Goal: Browse casually

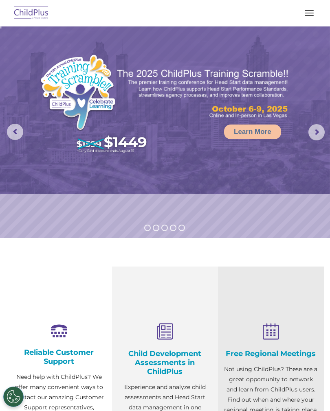
select select "MEDIUM"
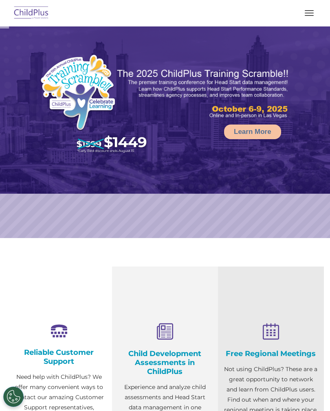
select select "MEDIUM"
click at [315, 14] on button "button" at bounding box center [308, 13] width 17 height 13
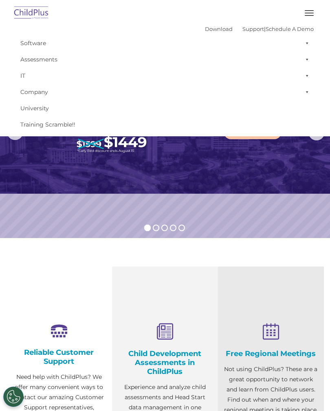
click at [268, 210] on rs-slide "Learn More" at bounding box center [165, 132] width 330 height 212
click at [201, 287] on div "Child Development Assessments in ChildPlus Experience and analyze child assessm…" at bounding box center [165, 392] width 106 height 250
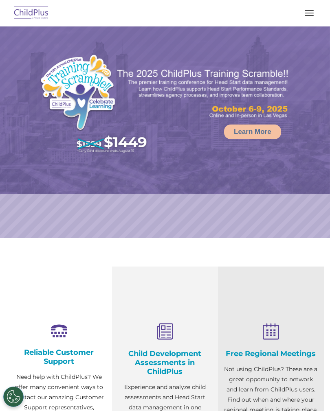
select select "MEDIUM"
